Goal: Find specific page/section: Find specific page/section

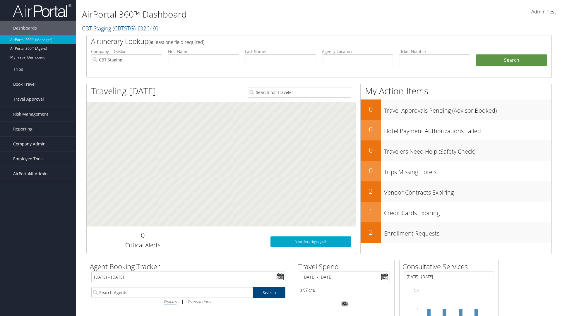
click at [38, 144] on span "Company Admin" at bounding box center [29, 144] width 32 height 15
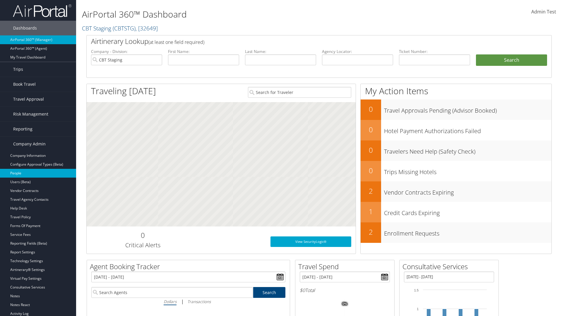
click at [38, 173] on link "People" at bounding box center [38, 173] width 76 height 9
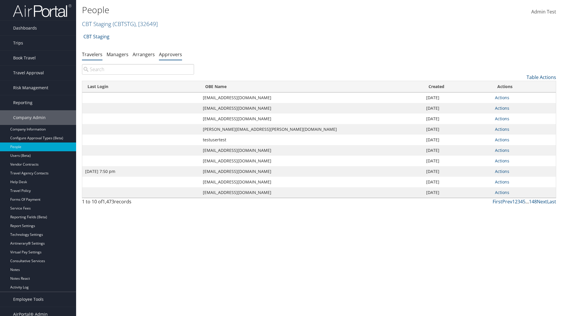
click at [170, 54] on link "Approvers" at bounding box center [170, 54] width 23 height 6
